Goal: Book appointment/travel/reservation

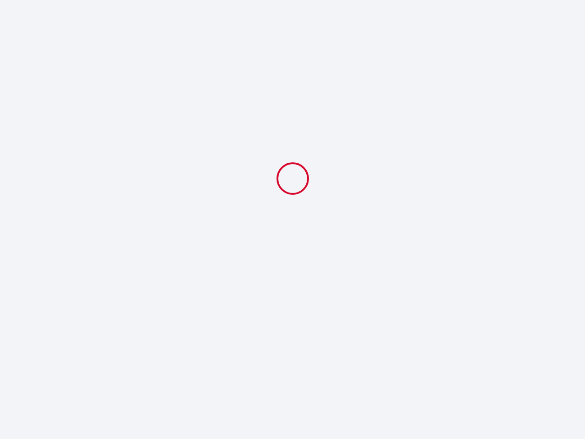
select select
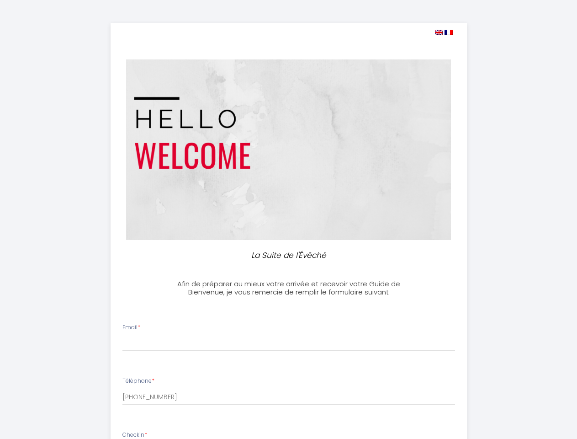
click at [439, 32] on img at bounding box center [439, 32] width 8 height 5
select select
click at [449, 32] on img at bounding box center [449, 32] width 8 height 5
select select
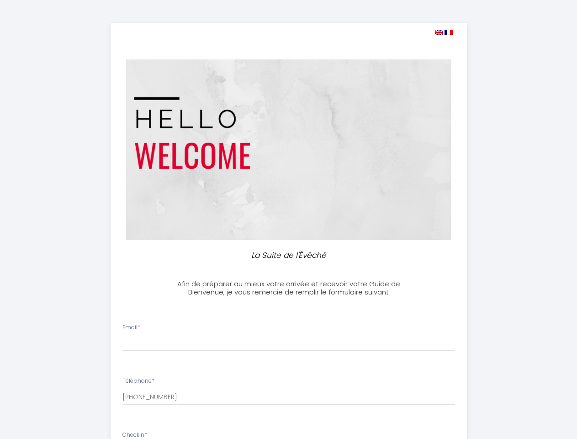
select select
